Goal: Answer question/provide support: Answer question/provide support

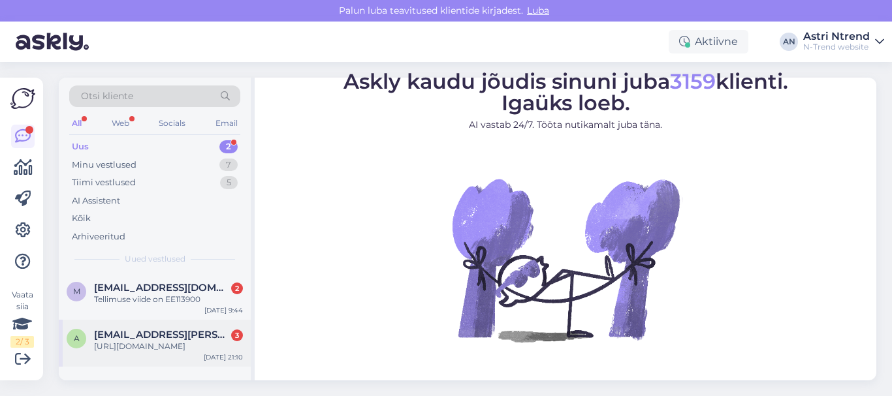
click at [159, 341] on div "[URL][DOMAIN_NAME]" at bounding box center [168, 347] width 149 height 12
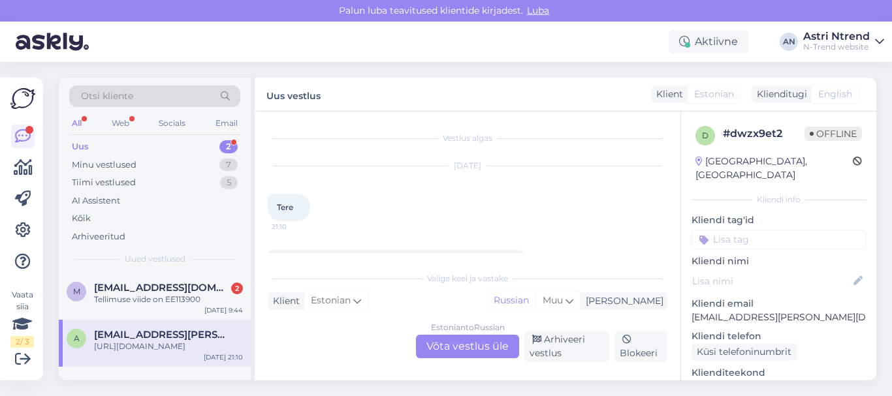
scroll to position [130, 0]
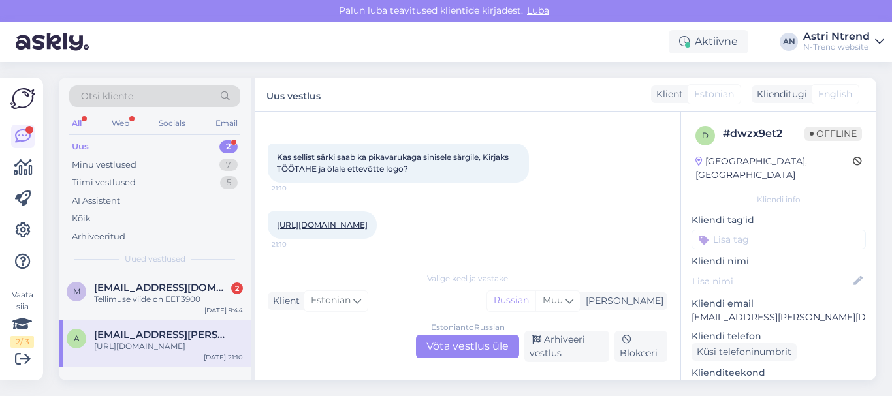
click at [454, 347] on div "Estonian to Russian Võta vestlus üle" at bounding box center [467, 347] width 103 height 24
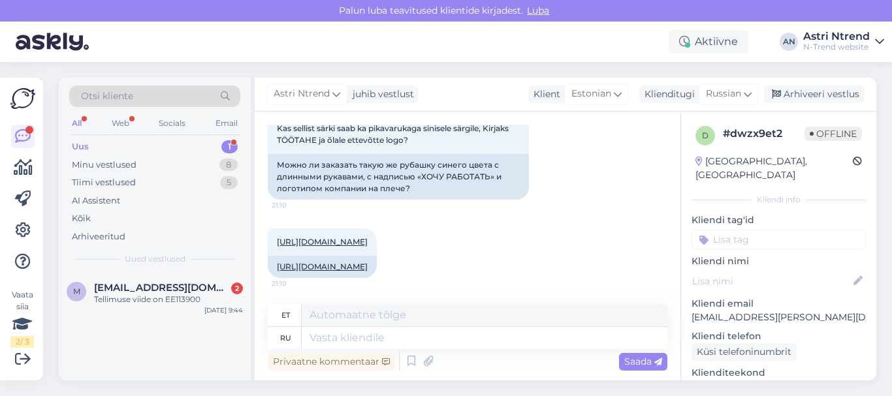
scroll to position [204, 0]
click at [334, 237] on link "[URL][DOMAIN_NAME]" at bounding box center [322, 242] width 91 height 10
click at [356, 341] on textarea at bounding box center [485, 338] width 366 height 22
type textarea "Здравствуй"
type textarea "Tere"
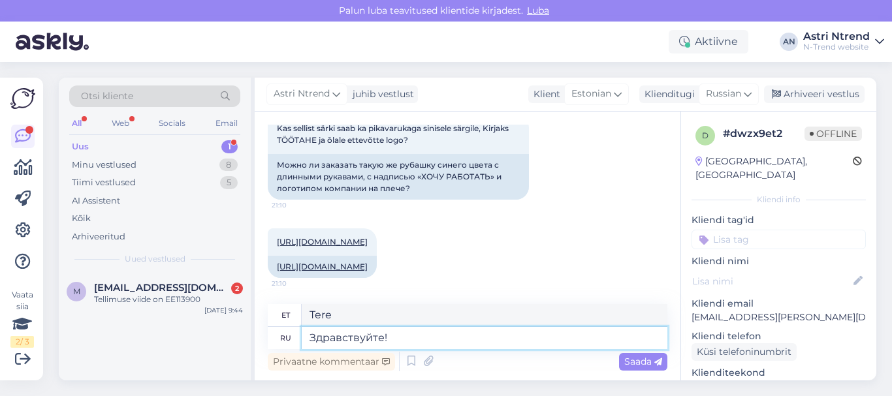
type textarea "Здравствуйте!"
type textarea "Tere!"
type textarea "Здравствуйте! нет"
type textarea "Tere! Ei."
type textarea "Здравствуйте! нет,"
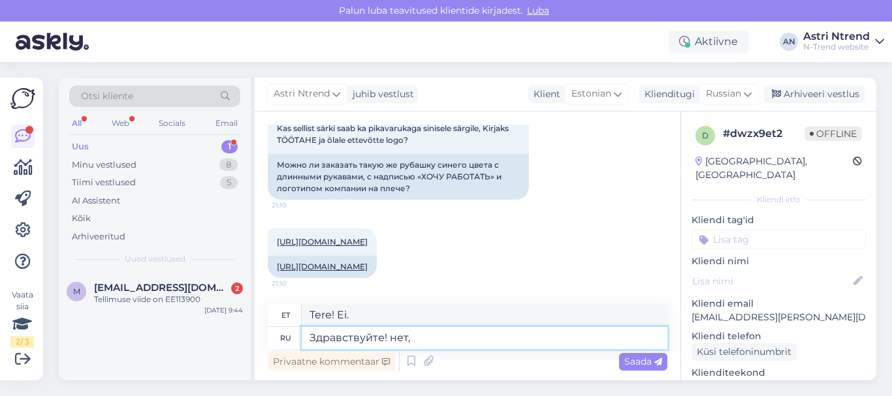
type textarea "Tere! Ei,"
click at [418, 338] on textarea "Здравствуйте! нет," at bounding box center [485, 338] width 366 height 22
drag, startPoint x: 426, startPoint y: 338, endPoint x: 390, endPoint y: 338, distance: 35.9
click at [390, 338] on textarea "Здравствуйте! нет," at bounding box center [485, 338] width 366 height 22
type textarea "Здравствуйте!"
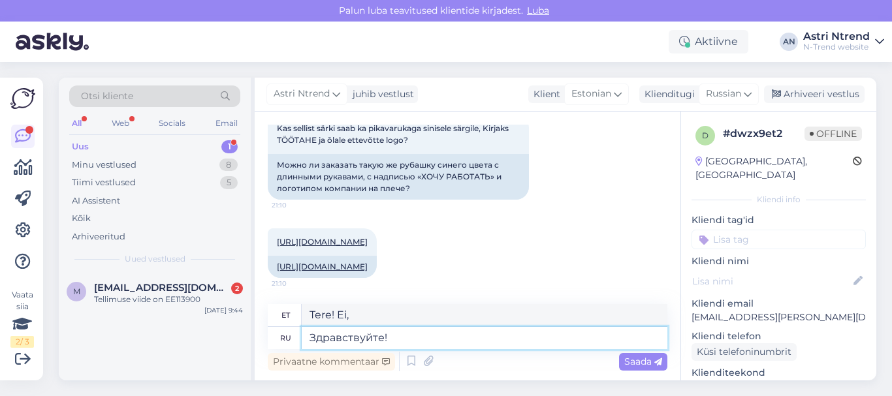
type textarea "Tere!"
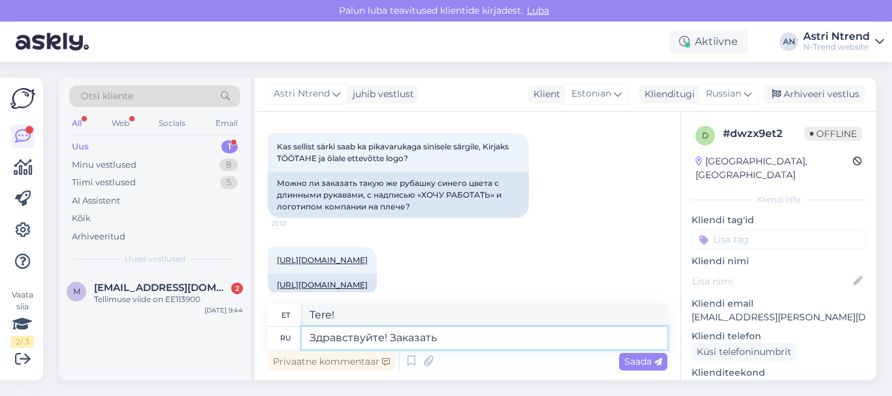
type textarea "Здравствуйте! Заказать"
type textarea "Tere! Telli"
type textarea "Здравствуйте! Заказать футболку с"
type textarea "Tere! Telli T-särk."
type textarea "Здравствуйте! Заказать футболку с"
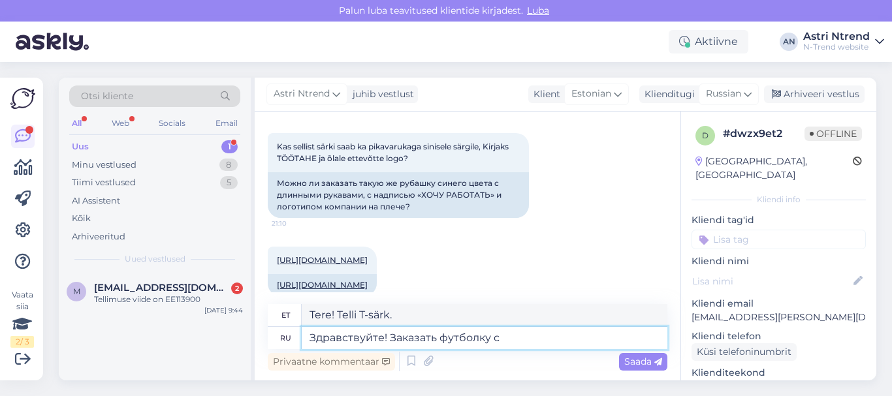
type textarea "Tere! Telli T-särk koos"
type textarea "Здравствуйте! Заказать фут"
type textarea "Tere! Telli T-särk."
type textarea "Здравствуйте! Заказать"
type textarea "Tere! Telli"
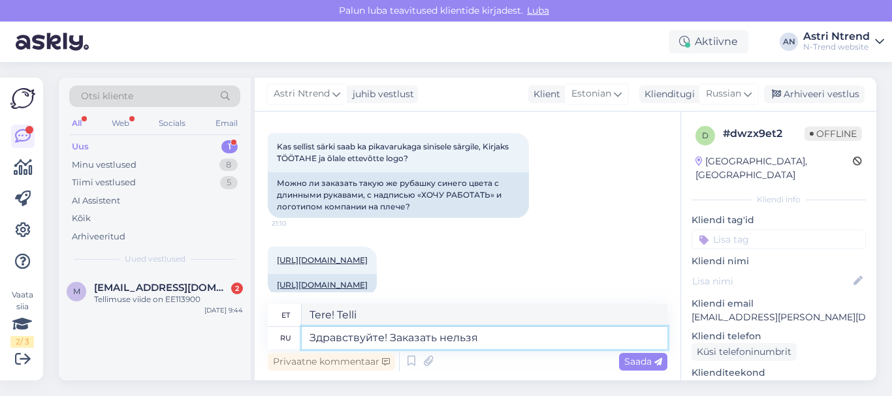
type textarea "Здравствуйте! Заказать нельзя."
type textarea "Tere! Tellida ei ole võimalik."
type textarea "Здравствуйте! Заказать нельзя."
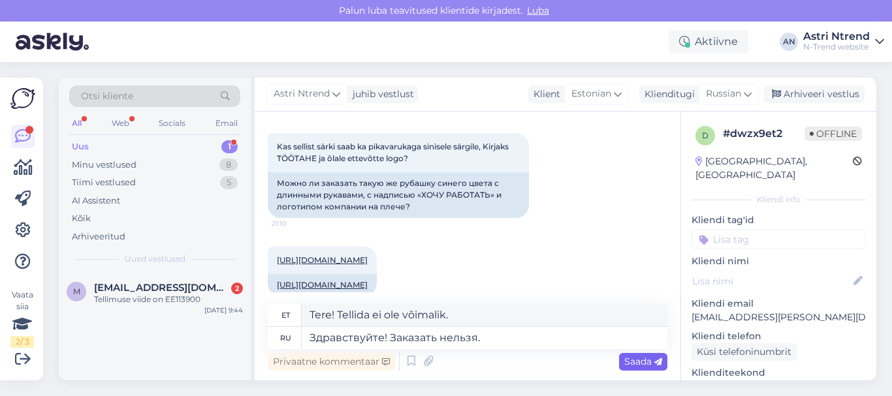
click at [454, 357] on span "Saada" at bounding box center [643, 362] width 38 height 12
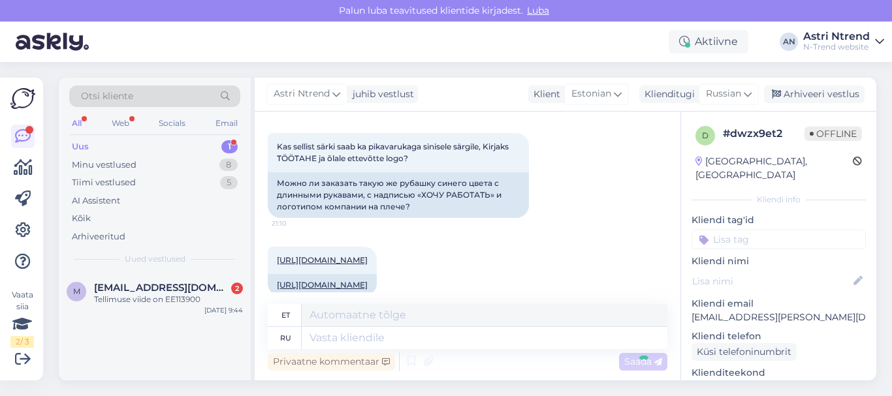
scroll to position [310, 0]
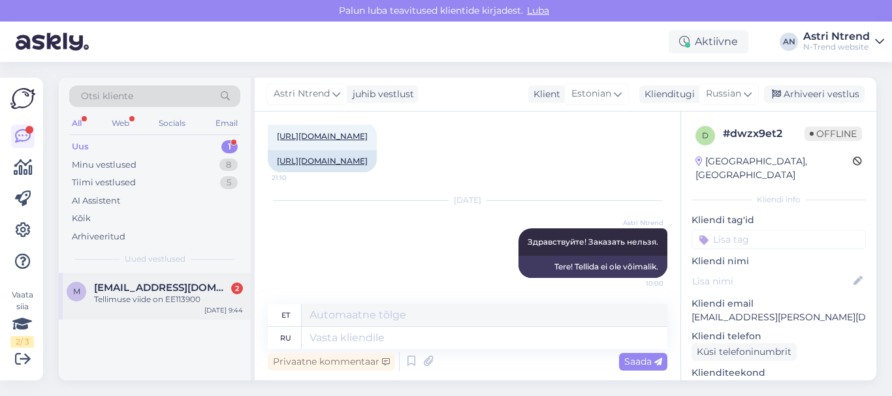
click at [131, 291] on span "[EMAIL_ADDRESS][DOMAIN_NAME]" at bounding box center [162, 288] width 136 height 12
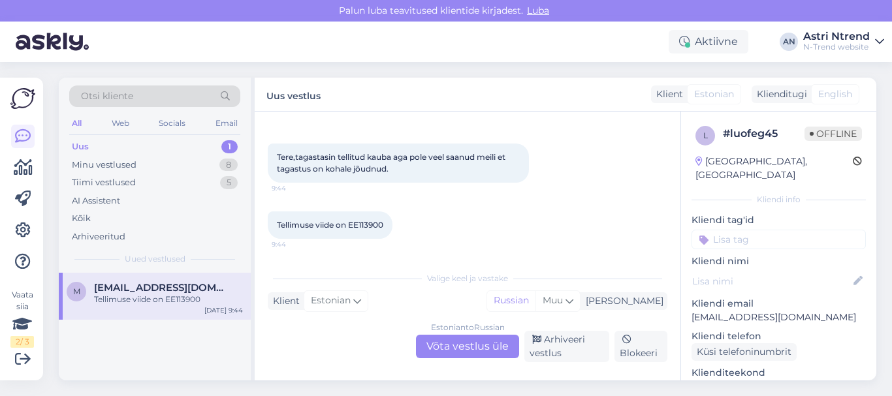
click at [454, 353] on div "Estonian to Russian Võta vestlus üle" at bounding box center [467, 347] width 103 height 24
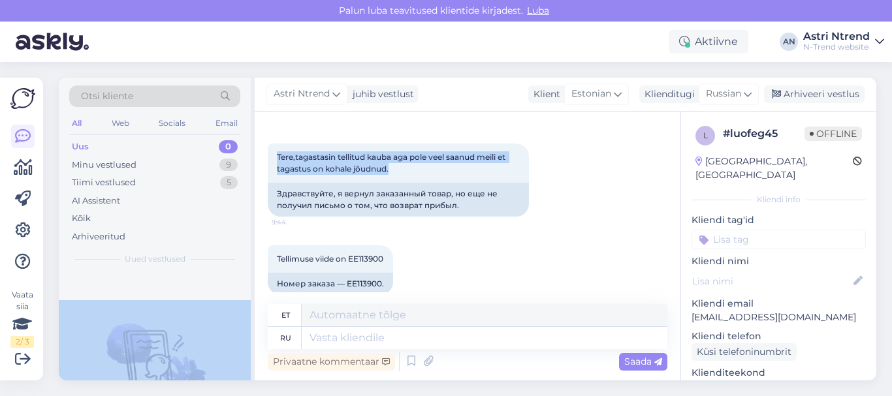
drag, startPoint x: 401, startPoint y: 170, endPoint x: 253, endPoint y: 150, distance: 149.5
click at [253, 150] on div "Otsi kliente All Web Socials Email Uus 0 Minu vestlused 9 Tiimi vestlused 5 AI …" at bounding box center [467, 229] width 817 height 303
copy div "Uued vestlused tulevad siia. Astri Ntrend juhib vestlust Klient Estonian Kliend…"
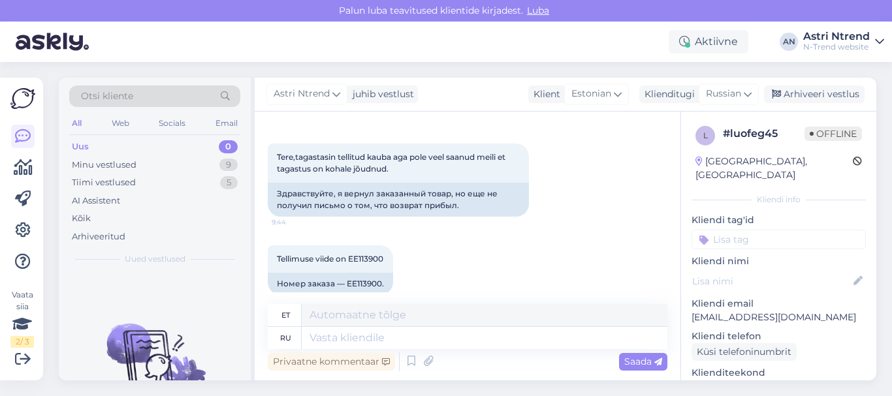
click at [454, 260] on div "Tellimuse viide on EE113900 9:44 Номер заказа — EE113900." at bounding box center [468, 270] width 400 height 78
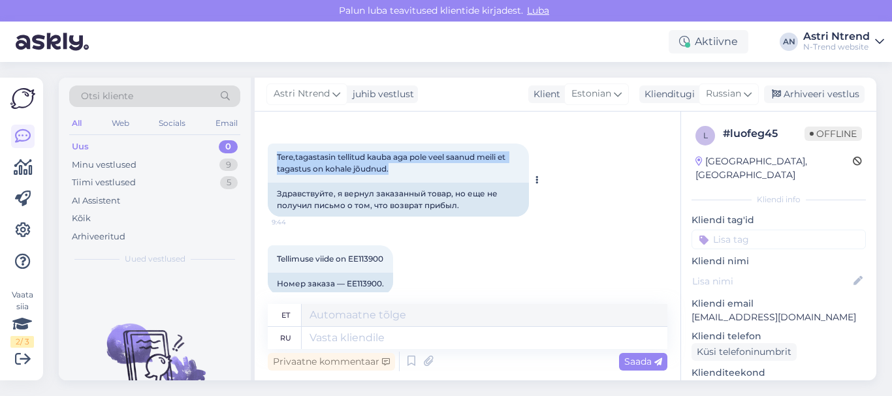
drag, startPoint x: 276, startPoint y: 156, endPoint x: 391, endPoint y: 166, distance: 116.0
click at [391, 166] on div "Tere,tagastasin tellitud kauba aga pole veel saanud meili et tagastus on kohale…" at bounding box center [398, 163] width 261 height 39
copy span "Tere,tagastasin tellitud kauba aga pole veel saanud meili et tagastus on kohale…"
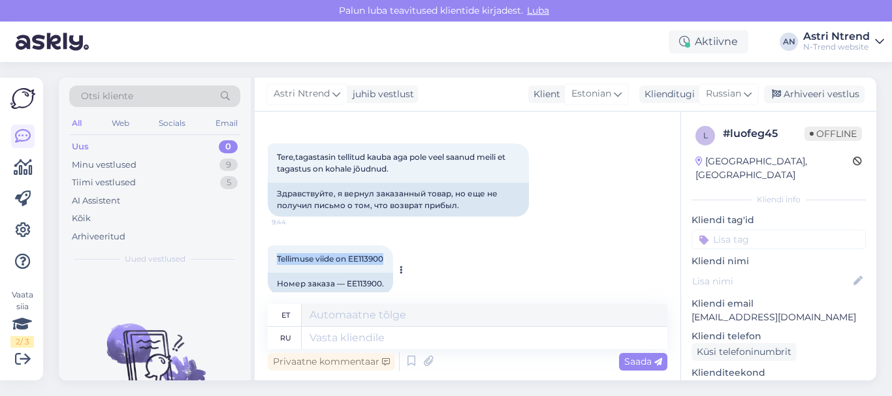
drag, startPoint x: 302, startPoint y: 259, endPoint x: 390, endPoint y: 256, distance: 88.2
click at [390, 256] on div "Tellimuse viide on EE113900 9:44" at bounding box center [330, 258] width 125 height 27
copy span "Tellimuse viide on EE113900"
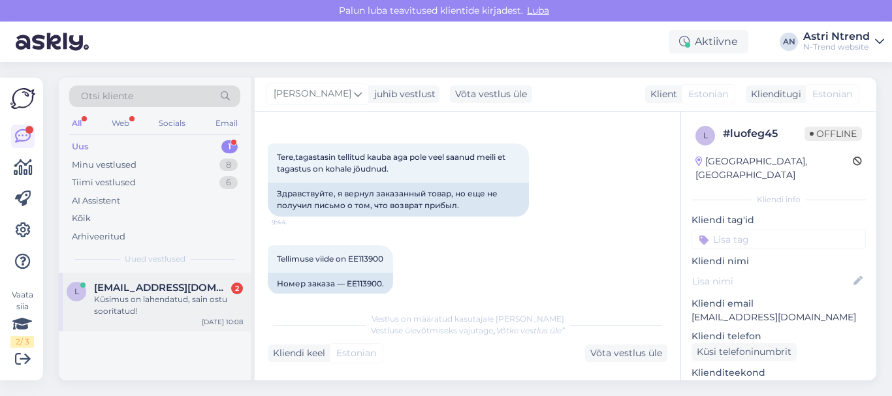
click at [143, 300] on div "Küsimus on lahendatud, sain ostu sooritatud!" at bounding box center [168, 306] width 149 height 24
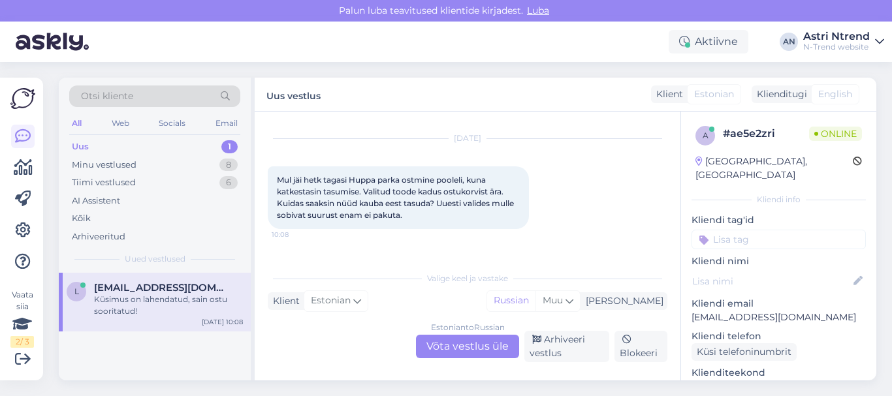
click at [454, 345] on div "Estonian to Russian Võta vestlus üle" at bounding box center [467, 347] width 103 height 24
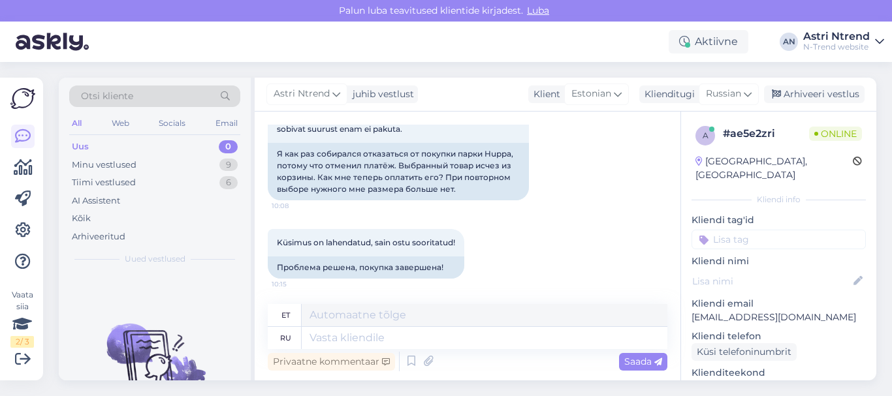
scroll to position [114, 0]
